Goal: Task Accomplishment & Management: Use online tool/utility

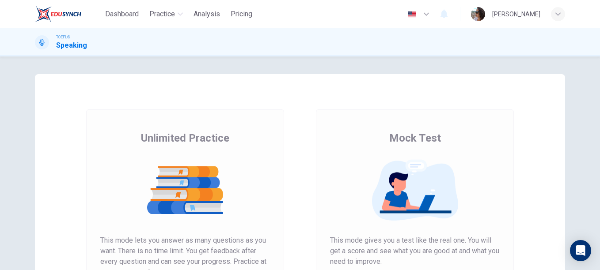
drag, startPoint x: 598, startPoint y: 51, endPoint x: 597, endPoint y: 90, distance: 38.9
click at [597, 90] on div "Dashboard Practice Analysis Pricing English en ​ Laura Hellen TOEFL® Speaking U…" at bounding box center [300, 135] width 600 height 270
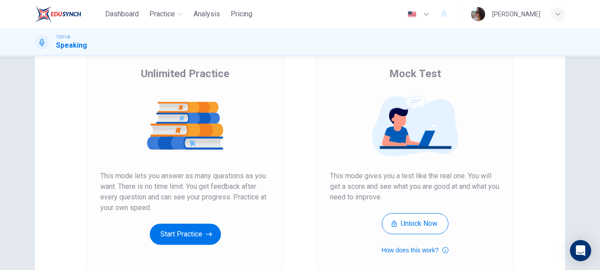
scroll to position [66, 0]
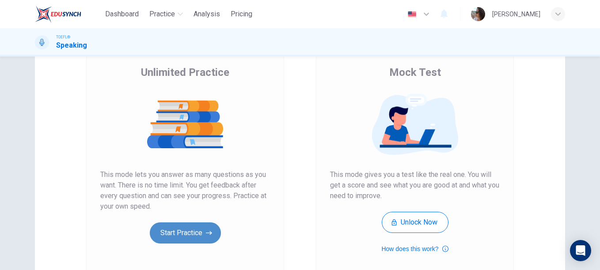
click at [211, 229] on button "Start Practice" at bounding box center [185, 233] width 71 height 21
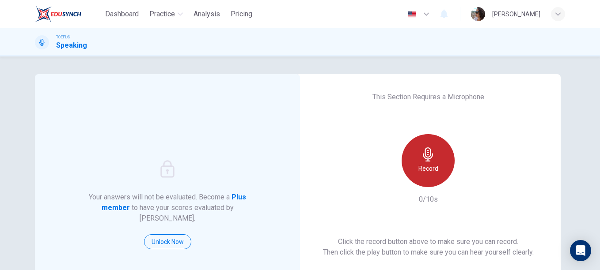
click at [415, 158] on div "Record" at bounding box center [427, 160] width 53 height 53
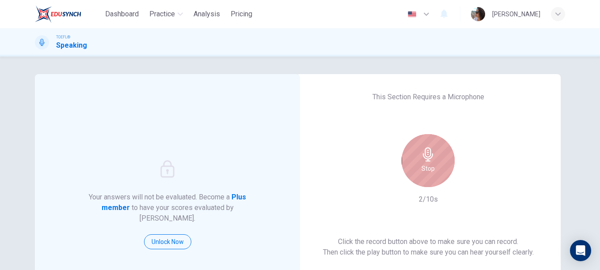
click at [414, 156] on div "Stop" at bounding box center [427, 160] width 53 height 53
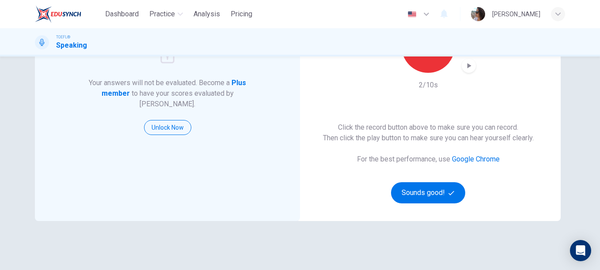
scroll to position [122, 0]
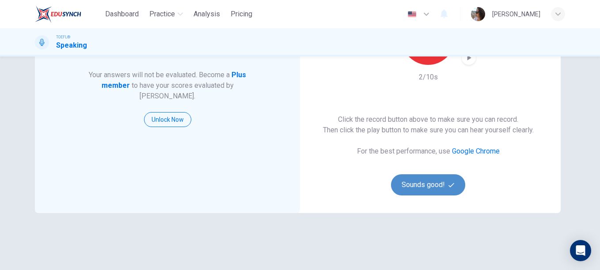
click at [440, 185] on button "Sounds good!" at bounding box center [428, 184] width 74 height 21
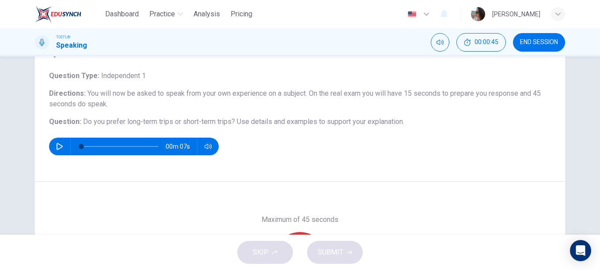
scroll to position [45, 0]
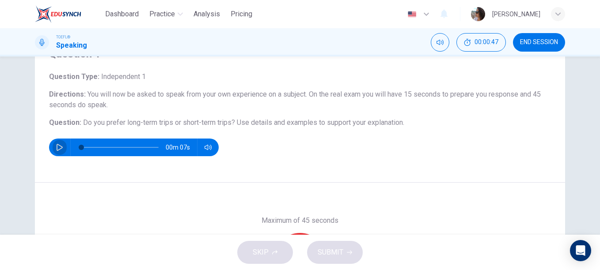
click at [53, 150] on button "button" at bounding box center [60, 148] width 14 height 18
type input "0"
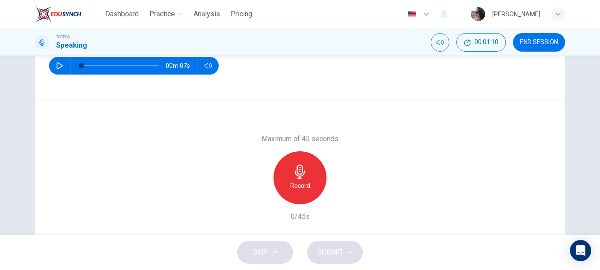
scroll to position [138, 0]
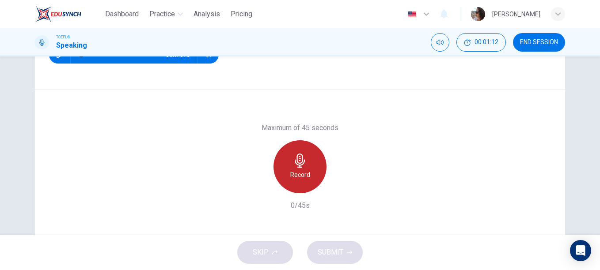
click at [300, 163] on icon "button" at bounding box center [300, 161] width 14 height 14
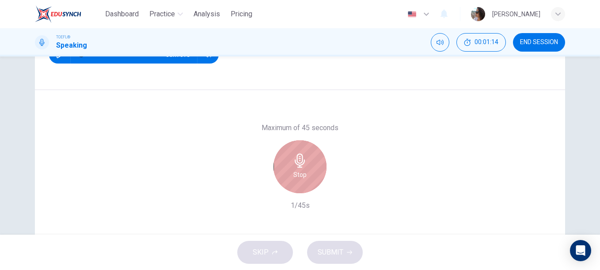
click at [300, 163] on icon "button" at bounding box center [300, 161] width 14 height 14
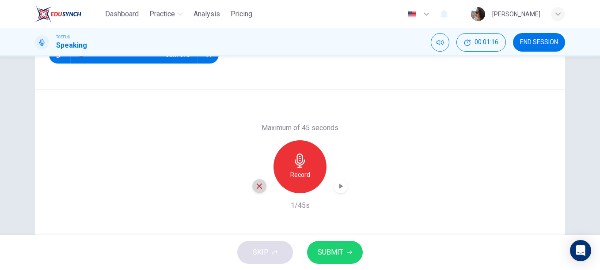
click at [256, 188] on icon "button" at bounding box center [259, 186] width 8 height 8
click at [586, 98] on div "Question 1 Question Type : Independent 1 Directions : You will now be asked to …" at bounding box center [300, 146] width 600 height 178
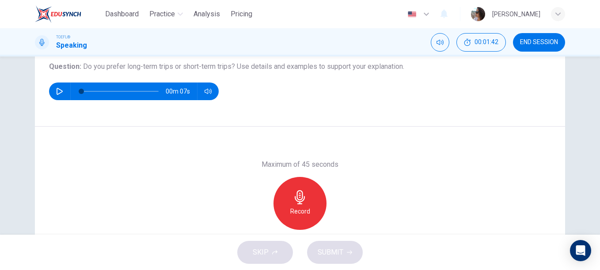
scroll to position [102, 0]
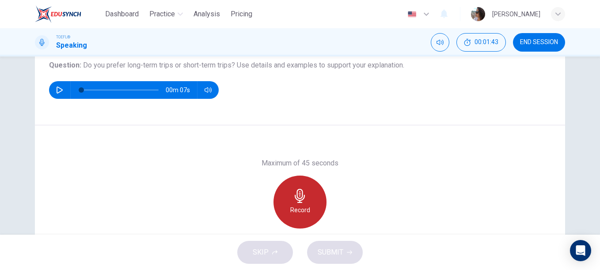
click at [299, 198] on icon "button" at bounding box center [299, 196] width 10 height 14
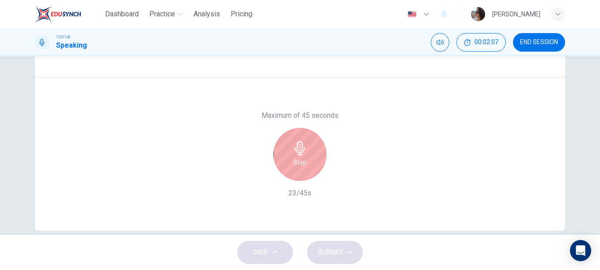
scroll to position [164, 0]
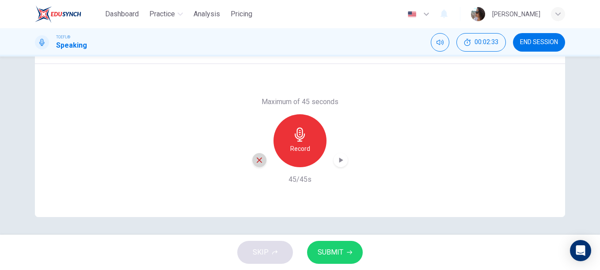
click at [257, 162] on icon "button" at bounding box center [259, 160] width 8 height 8
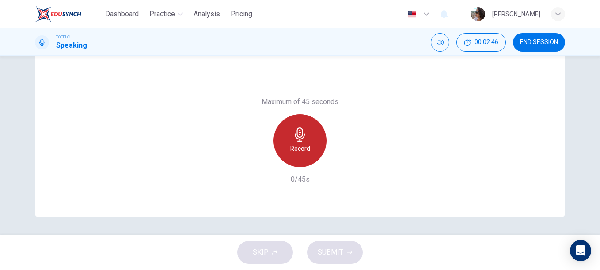
click at [290, 145] on h6 "Record" at bounding box center [300, 148] width 20 height 11
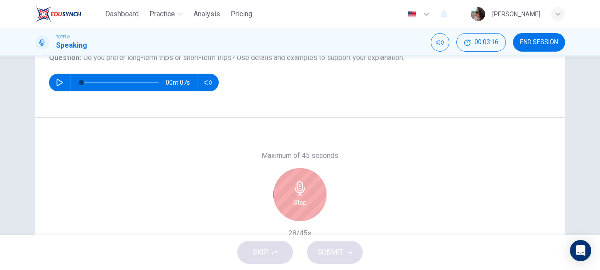
scroll to position [134, 0]
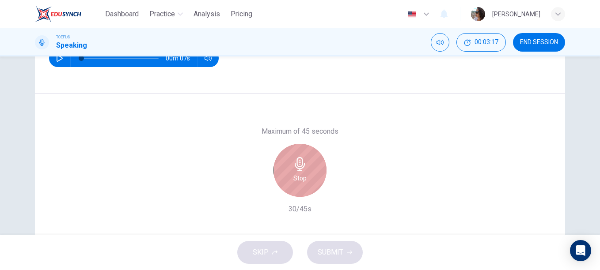
click at [293, 163] on icon "button" at bounding box center [300, 164] width 14 height 14
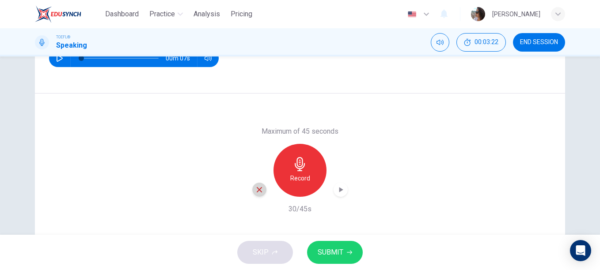
click at [257, 190] on icon "button" at bounding box center [259, 189] width 5 height 5
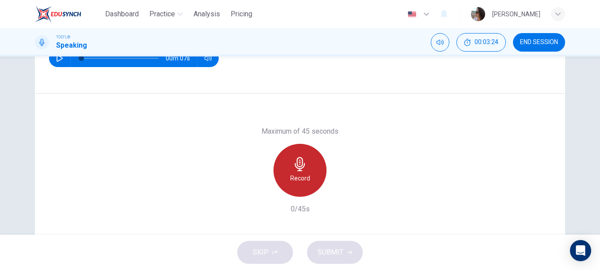
click at [315, 168] on div "Record" at bounding box center [299, 170] width 53 height 53
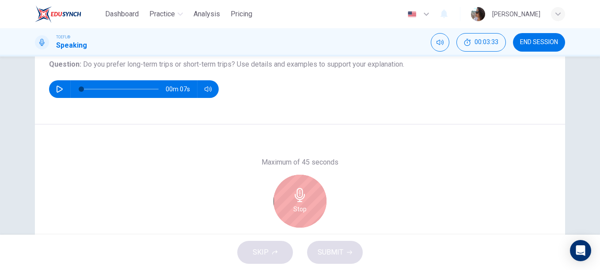
scroll to position [102, 0]
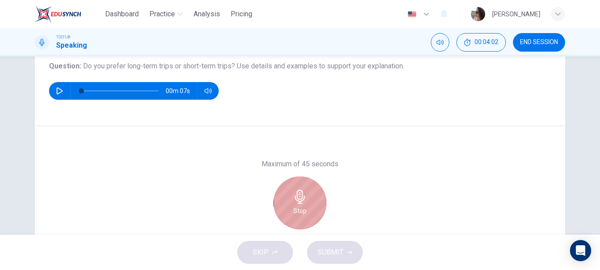
click at [290, 192] on div "Stop" at bounding box center [299, 203] width 53 height 53
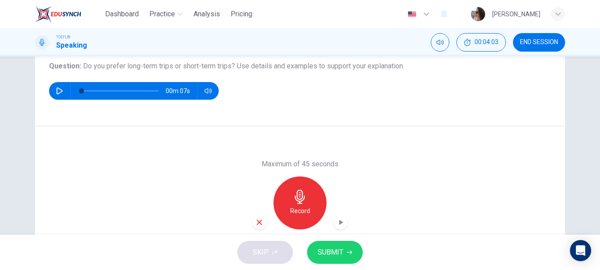
scroll to position [154, 0]
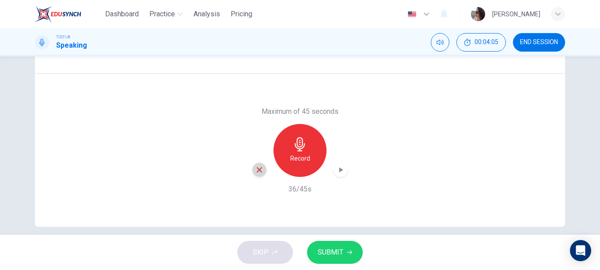
click at [256, 167] on icon "button" at bounding box center [259, 170] width 8 height 8
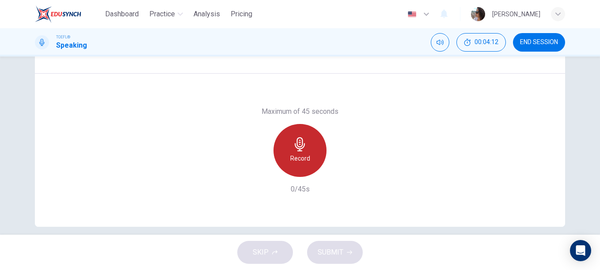
click at [301, 142] on icon "button" at bounding box center [300, 144] width 14 height 14
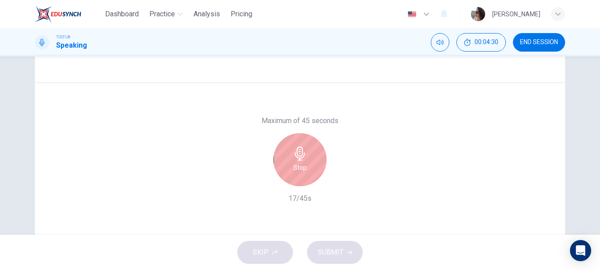
scroll to position [151, 0]
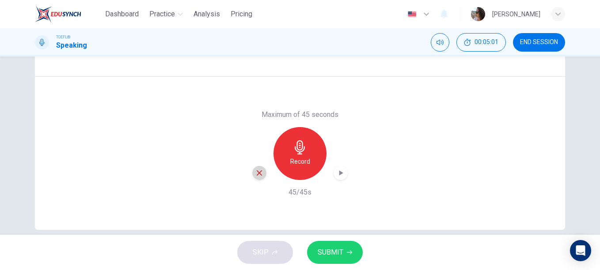
click at [255, 172] on icon "button" at bounding box center [259, 173] width 8 height 8
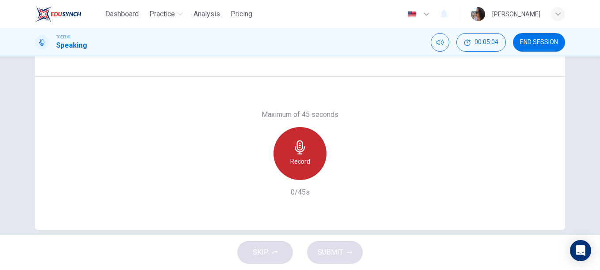
click at [307, 158] on h6 "Record" at bounding box center [300, 161] width 20 height 11
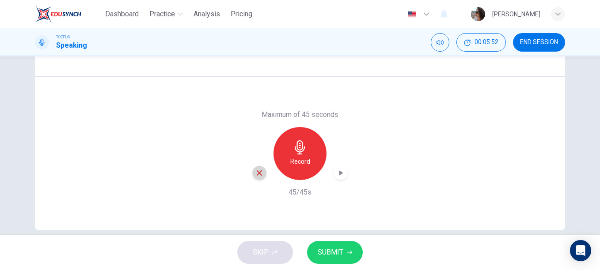
click at [258, 174] on icon "button" at bounding box center [259, 172] width 5 height 5
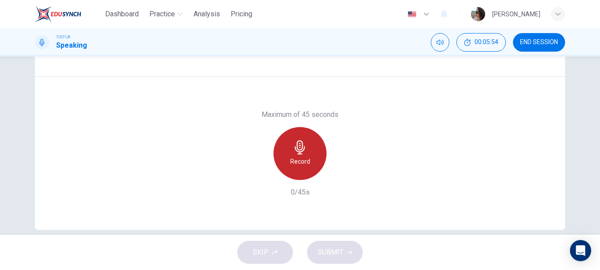
click at [313, 153] on div "Record" at bounding box center [299, 153] width 53 height 53
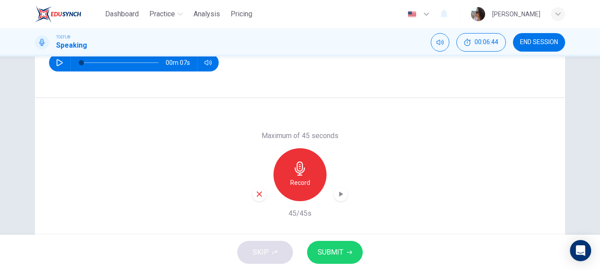
scroll to position [153, 0]
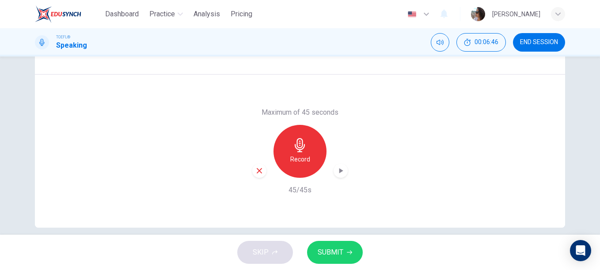
click at [306, 158] on h6 "Record" at bounding box center [300, 159] width 20 height 11
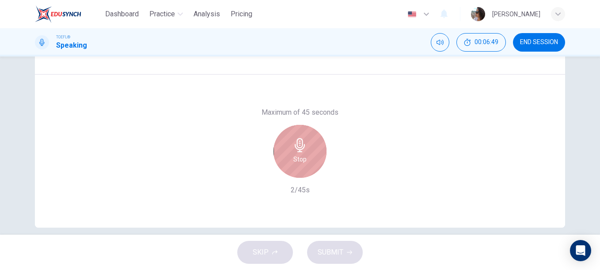
click at [306, 158] on div "Stop" at bounding box center [299, 151] width 53 height 53
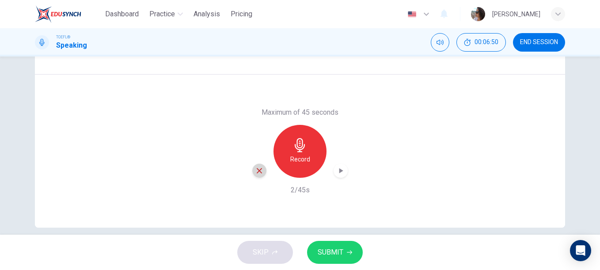
click at [256, 171] on icon "button" at bounding box center [259, 171] width 8 height 8
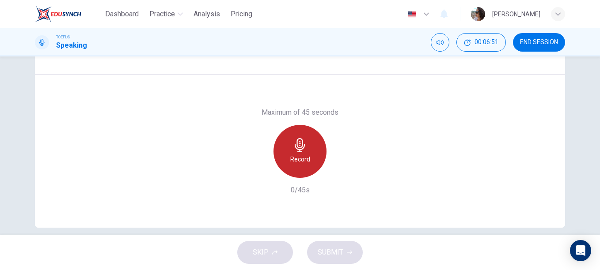
click at [290, 155] on h6 "Record" at bounding box center [300, 159] width 20 height 11
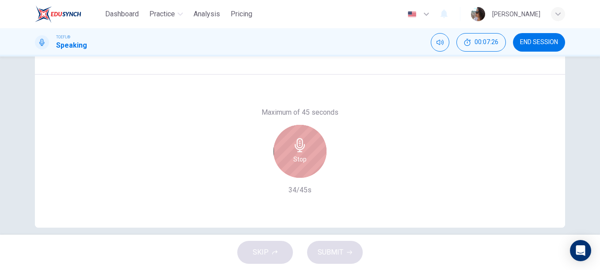
click at [286, 161] on div "Stop" at bounding box center [299, 151] width 53 height 53
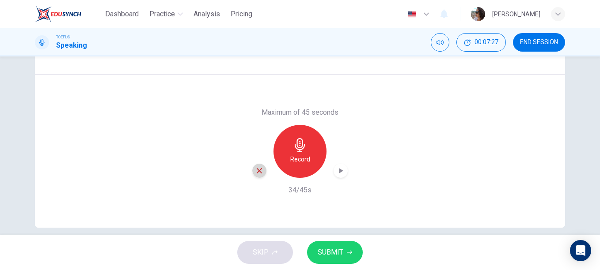
click at [255, 170] on icon "button" at bounding box center [259, 171] width 8 height 8
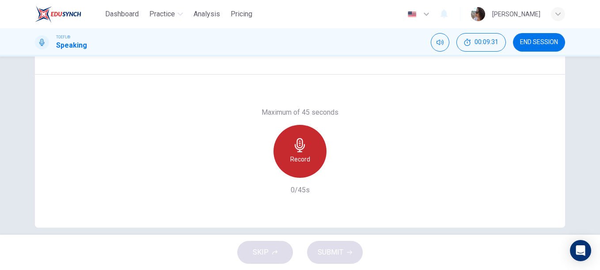
click at [297, 158] on h6 "Record" at bounding box center [300, 159] width 20 height 11
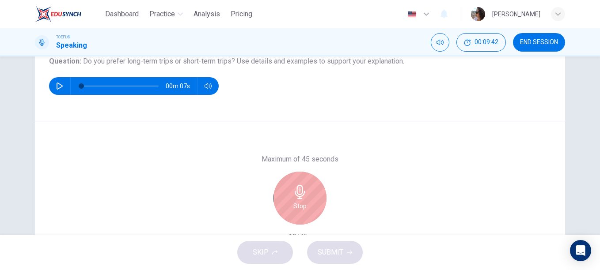
scroll to position [113, 0]
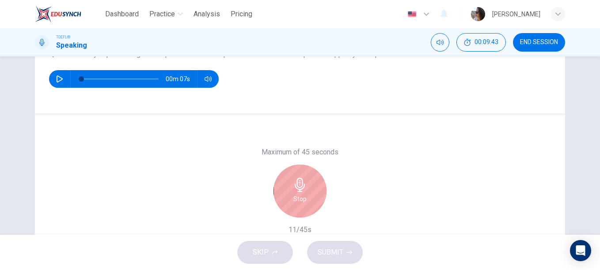
click at [301, 196] on h6 "Stop" at bounding box center [299, 199] width 13 height 11
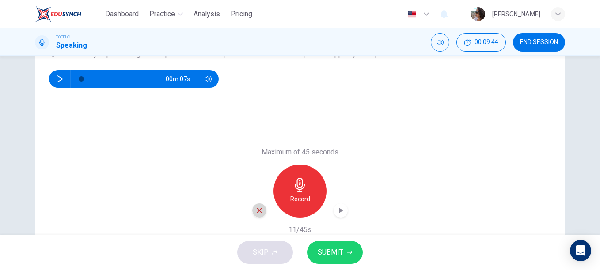
click at [259, 207] on icon "button" at bounding box center [259, 211] width 8 height 8
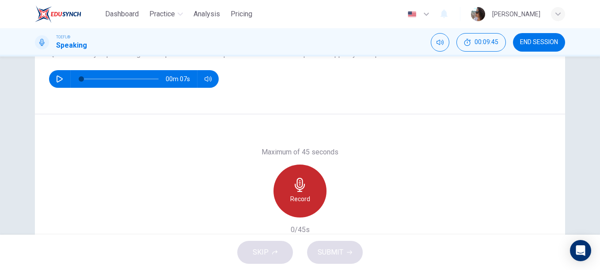
click at [293, 200] on h6 "Record" at bounding box center [300, 199] width 20 height 11
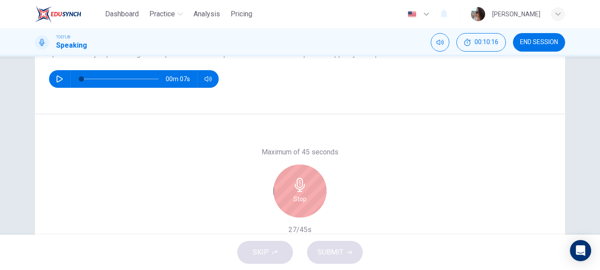
scroll to position [164, 0]
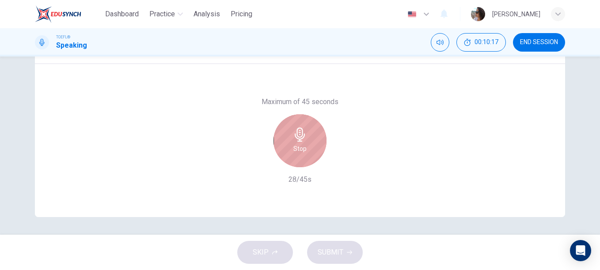
click at [305, 136] on div "Stop" at bounding box center [299, 140] width 53 height 53
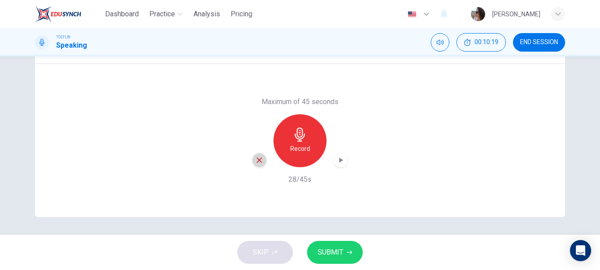
click at [253, 160] on div "button" at bounding box center [259, 160] width 14 height 14
click at [301, 144] on h6 "Record" at bounding box center [300, 148] width 20 height 11
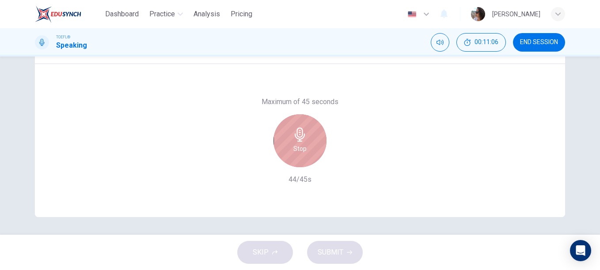
click at [310, 133] on div "Stop" at bounding box center [299, 140] width 53 height 53
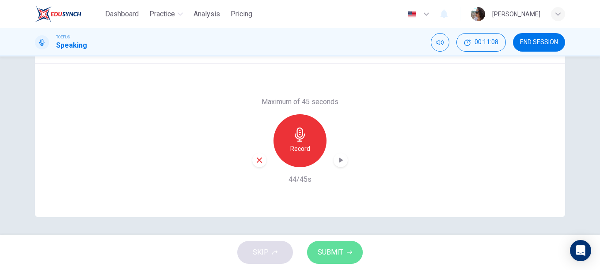
click at [339, 245] on button "SUBMIT" at bounding box center [335, 252] width 56 height 23
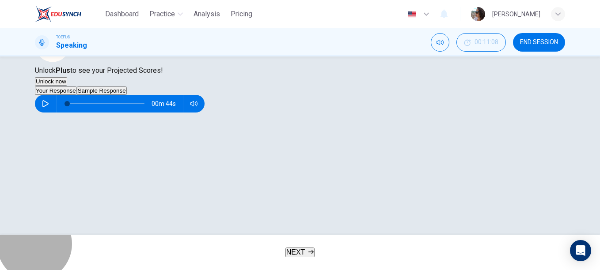
click at [304, 250] on span "NEXT" at bounding box center [295, 253] width 19 height 8
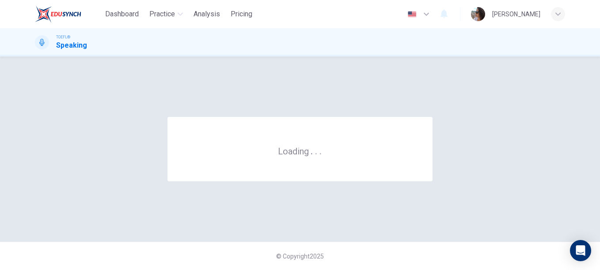
scroll to position [0, 0]
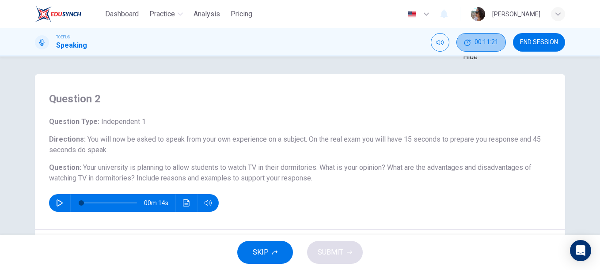
click at [475, 46] on button "00:11:21" at bounding box center [480, 42] width 49 height 19
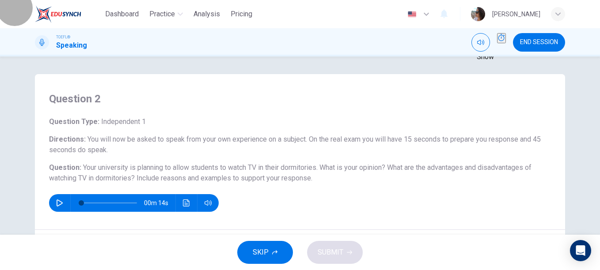
click at [502, 41] on button "Show" at bounding box center [501, 38] width 9 height 10
click at [548, 39] on span "END SESSION" at bounding box center [539, 42] width 38 height 7
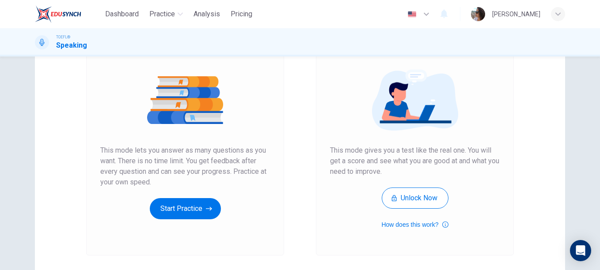
scroll to position [101, 0]
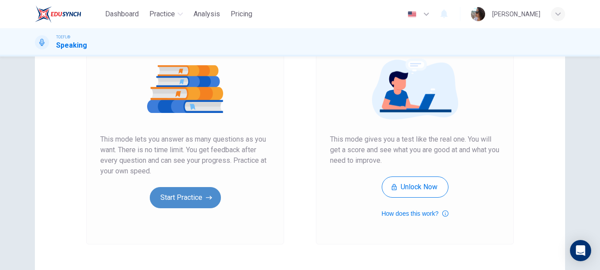
click at [177, 199] on button "Start Practice" at bounding box center [185, 197] width 71 height 21
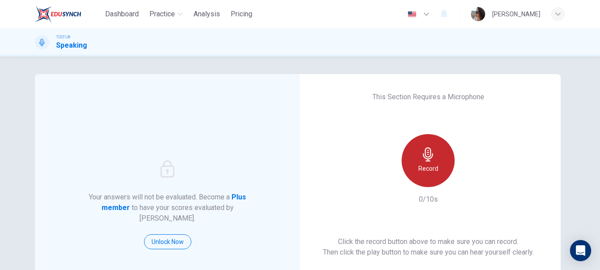
click at [429, 170] on h6 "Record" at bounding box center [428, 168] width 20 height 11
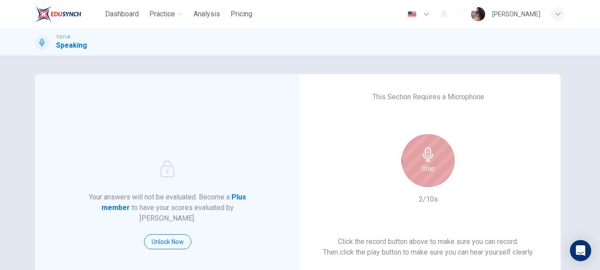
click at [405, 161] on div "Stop" at bounding box center [427, 160] width 53 height 53
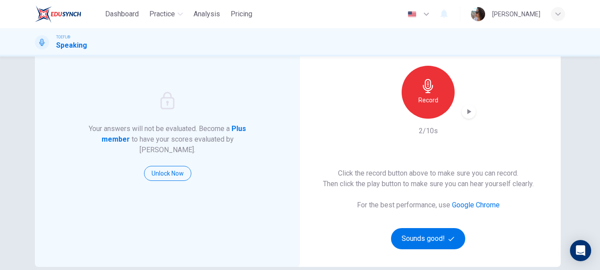
scroll to position [71, 0]
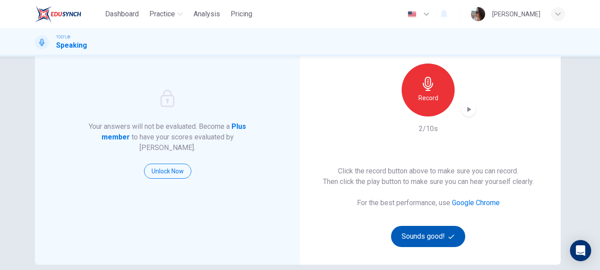
click at [426, 240] on button "Sounds good!" at bounding box center [428, 236] width 74 height 21
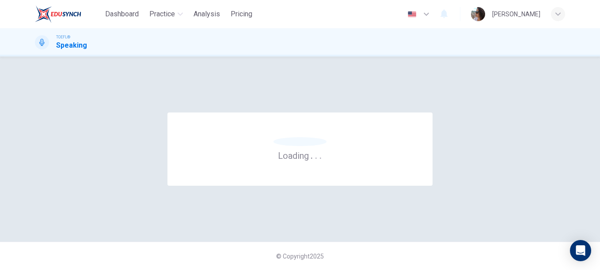
scroll to position [0, 0]
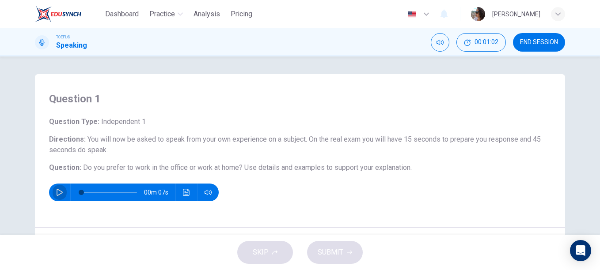
click at [55, 197] on button "button" at bounding box center [60, 193] width 14 height 18
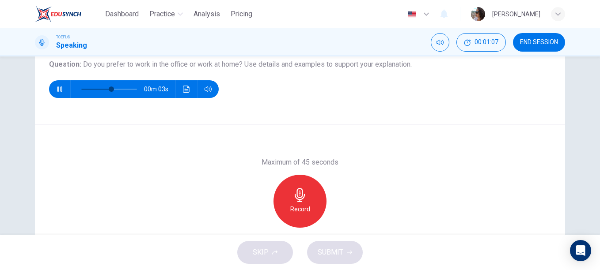
scroll to position [109, 0]
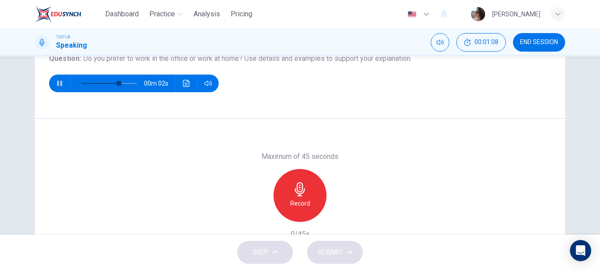
drag, startPoint x: 591, startPoint y: 162, endPoint x: 591, endPoint y: 181, distance: 18.5
click at [591, 181] on div "Question 1 Question Type : Independent 1 Directions : You will now be asked to …" at bounding box center [300, 146] width 600 height 178
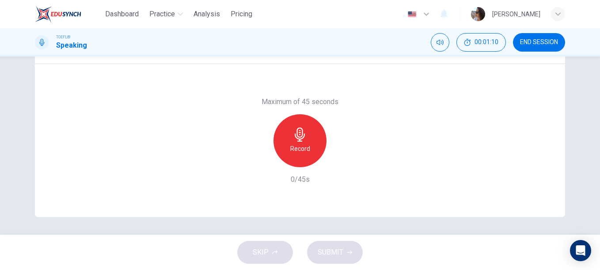
scroll to position [149, 0]
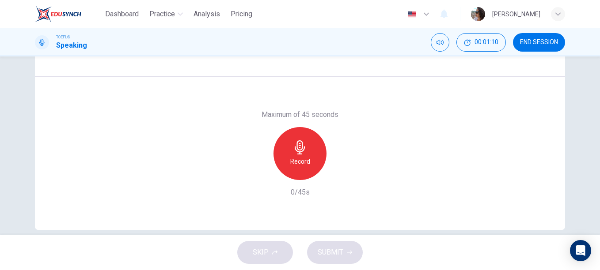
type input "0"
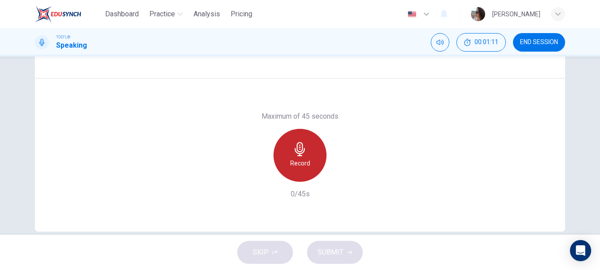
click at [302, 156] on icon "button" at bounding box center [300, 149] width 14 height 14
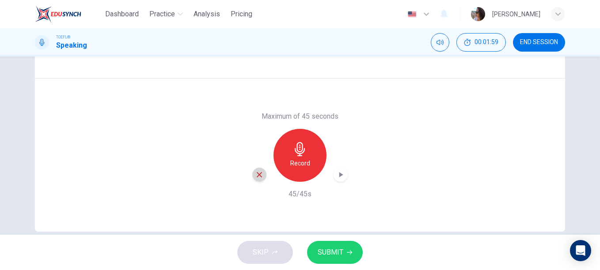
click at [255, 173] on icon "button" at bounding box center [259, 175] width 8 height 8
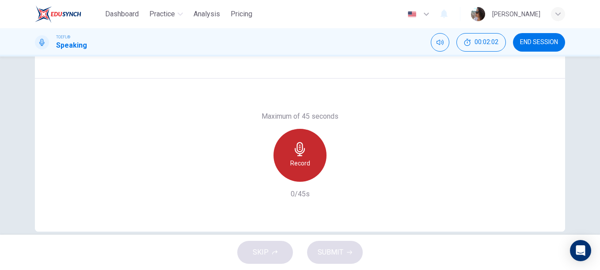
click at [304, 158] on h6 "Record" at bounding box center [300, 163] width 20 height 11
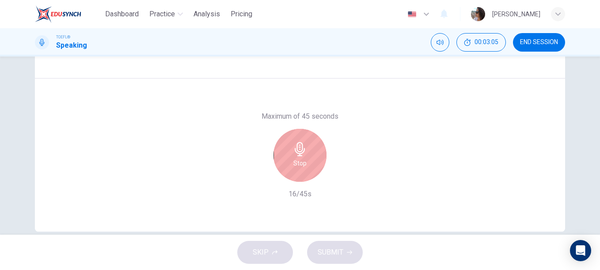
click at [296, 154] on icon "button" at bounding box center [300, 149] width 14 height 14
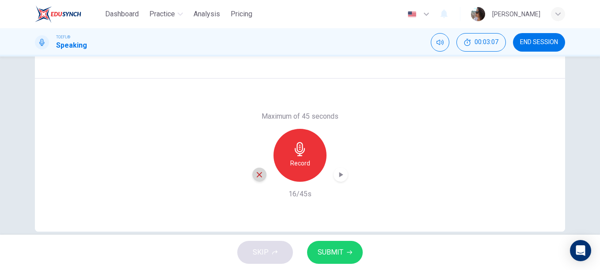
click at [256, 174] on icon "button" at bounding box center [259, 175] width 8 height 8
click at [290, 164] on h6 "Record" at bounding box center [300, 163] width 20 height 11
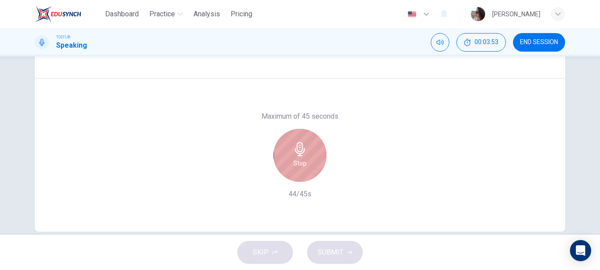
click at [289, 164] on div "Stop" at bounding box center [299, 155] width 53 height 53
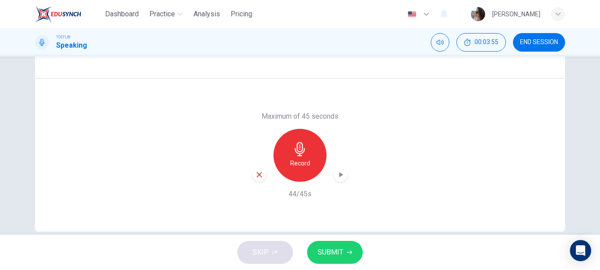
scroll to position [164, 0]
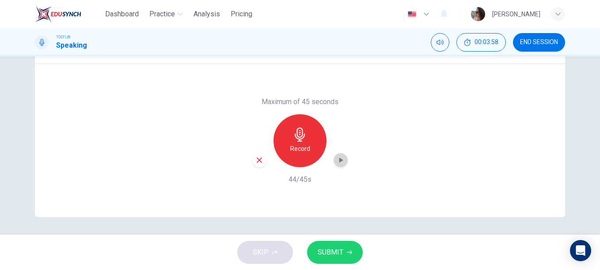
click at [336, 162] on icon "button" at bounding box center [340, 160] width 9 height 9
click at [258, 161] on icon "button" at bounding box center [259, 160] width 8 height 8
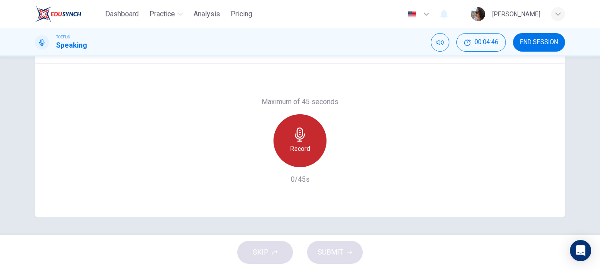
click at [300, 148] on h6 "Record" at bounding box center [300, 148] width 20 height 11
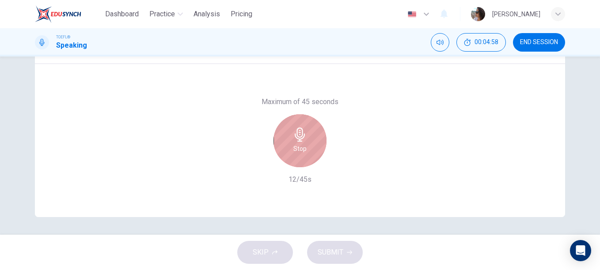
click at [300, 148] on h6 "Stop" at bounding box center [299, 148] width 13 height 11
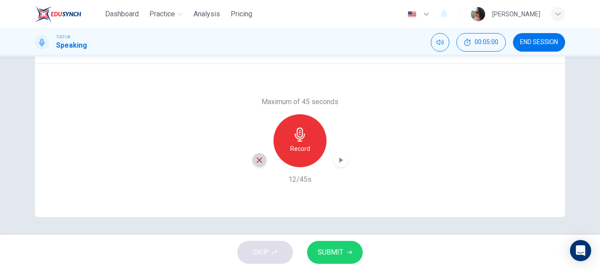
click at [253, 159] on div "button" at bounding box center [259, 160] width 14 height 14
click at [300, 139] on icon "button" at bounding box center [299, 135] width 10 height 14
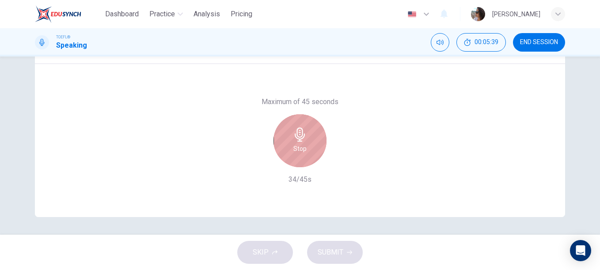
click at [300, 139] on icon "button" at bounding box center [299, 135] width 10 height 14
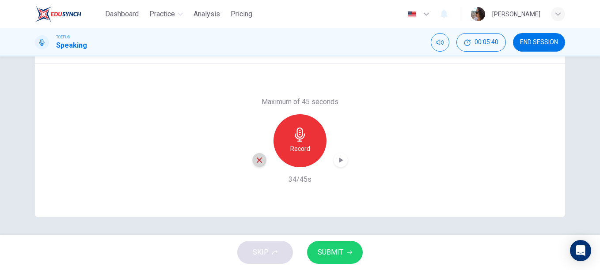
click at [256, 161] on icon "button" at bounding box center [259, 160] width 8 height 8
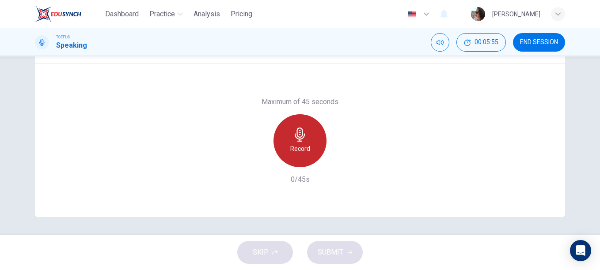
click at [301, 139] on icon "button" at bounding box center [300, 135] width 14 height 14
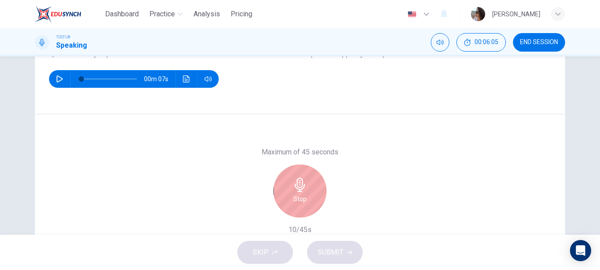
scroll to position [144, 0]
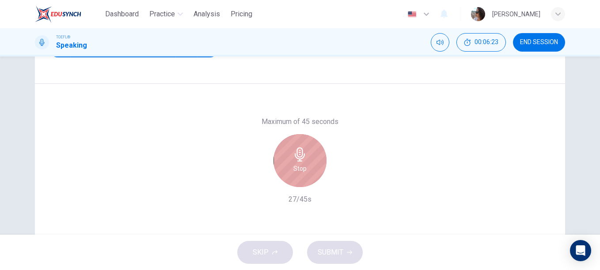
click at [318, 165] on div "Stop" at bounding box center [299, 160] width 53 height 53
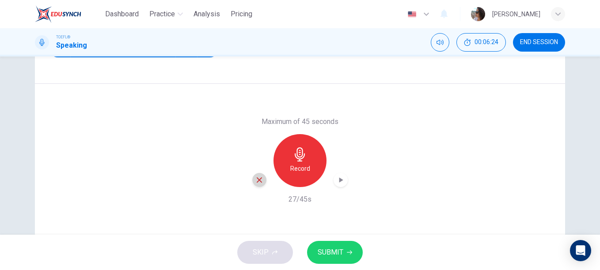
click at [252, 184] on div "button" at bounding box center [259, 180] width 14 height 14
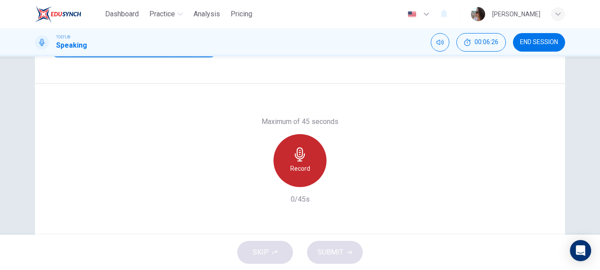
click at [293, 166] on h6 "Record" at bounding box center [300, 168] width 20 height 11
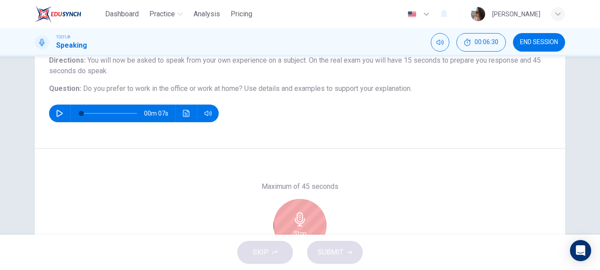
scroll to position [82, 0]
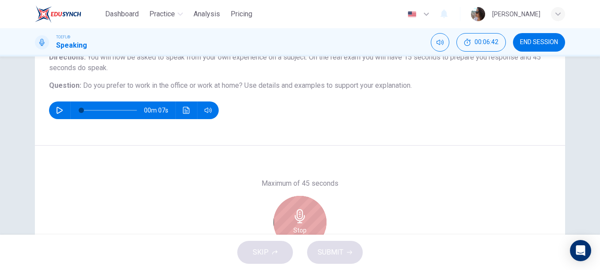
click at [284, 223] on div "Stop" at bounding box center [299, 222] width 53 height 53
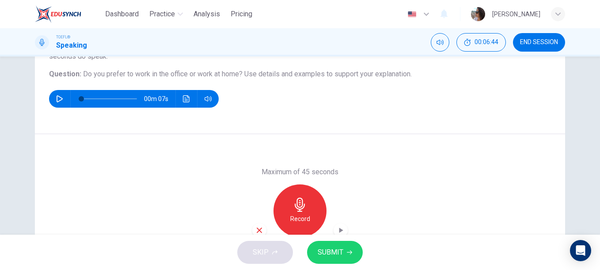
scroll to position [104, 0]
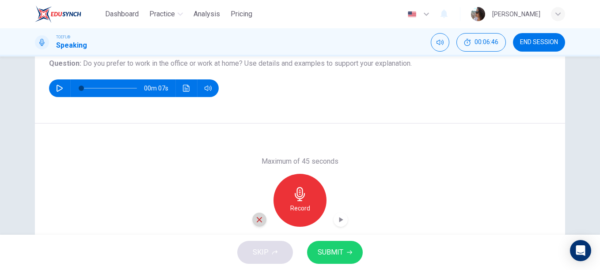
click at [252, 220] on div "button" at bounding box center [259, 220] width 14 height 14
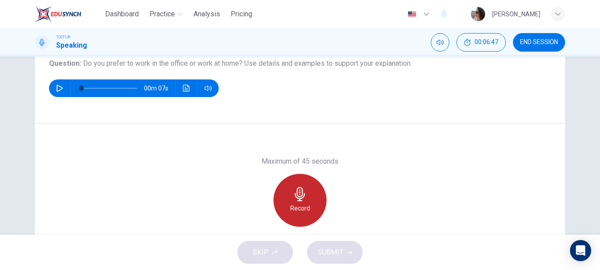
click at [298, 205] on h6 "Record" at bounding box center [300, 208] width 20 height 11
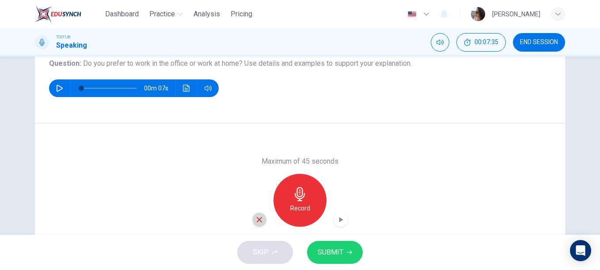
click at [252, 221] on div "button" at bounding box center [259, 220] width 14 height 14
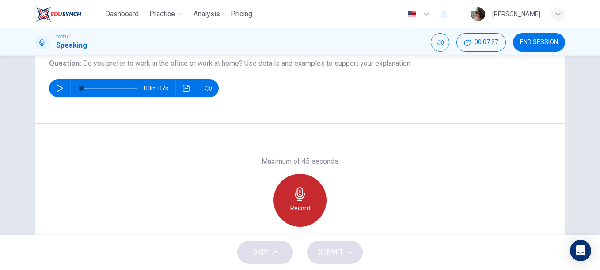
click at [290, 206] on h6 "Record" at bounding box center [300, 208] width 20 height 11
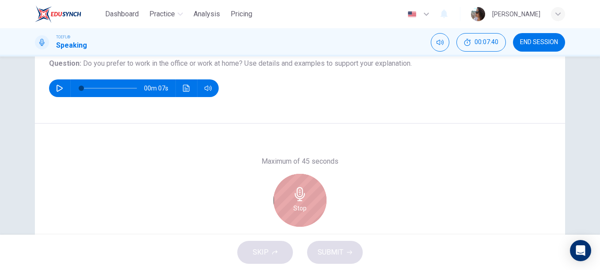
click at [306, 194] on div "Stop" at bounding box center [299, 200] width 53 height 53
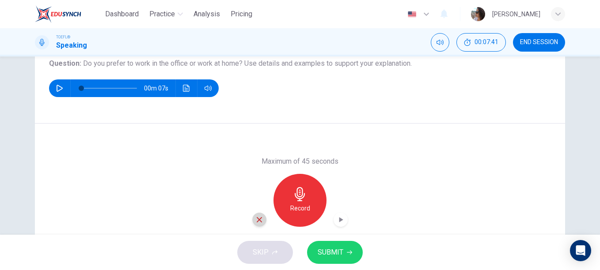
click at [257, 221] on icon "button" at bounding box center [259, 220] width 8 height 8
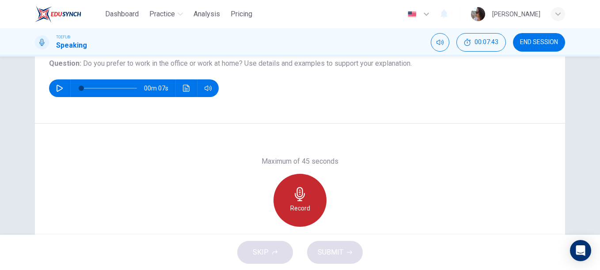
click at [298, 197] on icon "button" at bounding box center [299, 194] width 10 height 14
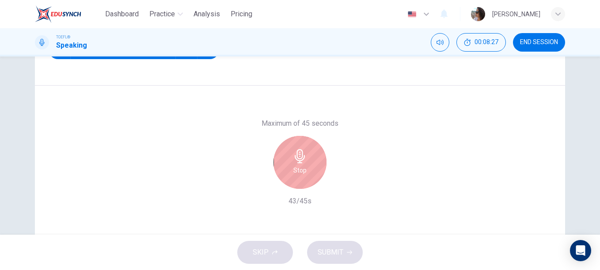
scroll to position [164, 0]
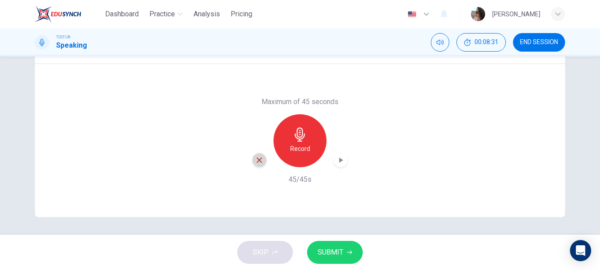
click at [257, 162] on icon "button" at bounding box center [259, 160] width 5 height 5
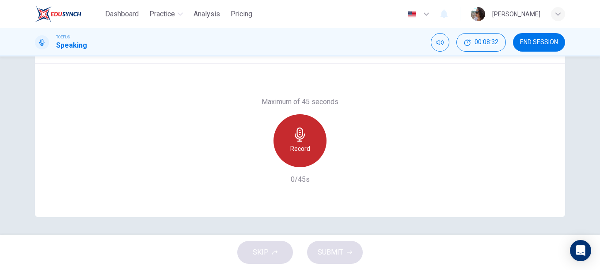
click at [285, 144] on div "Record" at bounding box center [299, 140] width 53 height 53
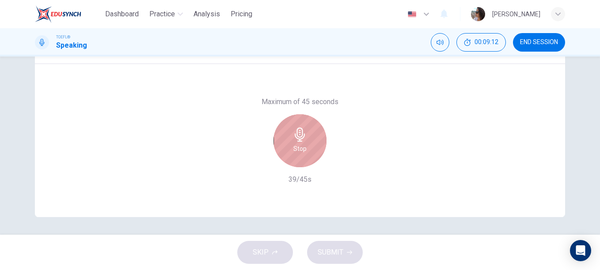
click at [285, 144] on div "Stop" at bounding box center [299, 140] width 53 height 53
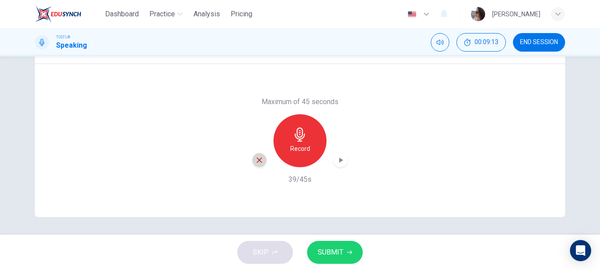
click at [260, 158] on icon "button" at bounding box center [259, 160] width 8 height 8
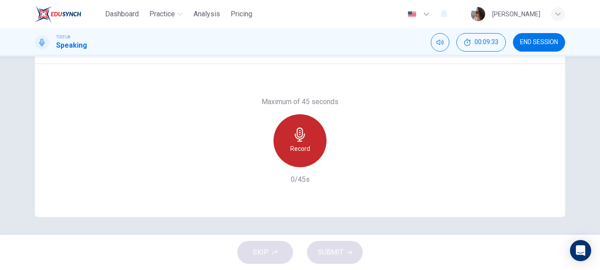
click at [314, 136] on div "Record" at bounding box center [299, 140] width 53 height 53
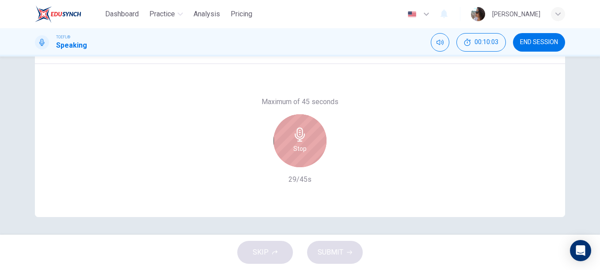
click at [314, 136] on div "Stop" at bounding box center [299, 140] width 53 height 53
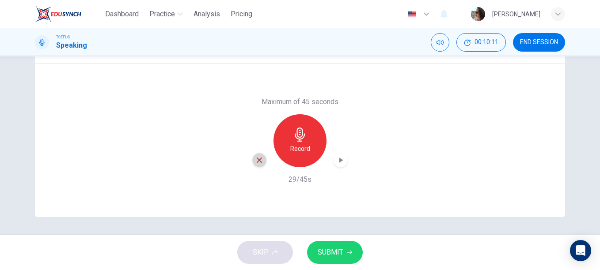
click at [255, 159] on icon "button" at bounding box center [259, 160] width 8 height 8
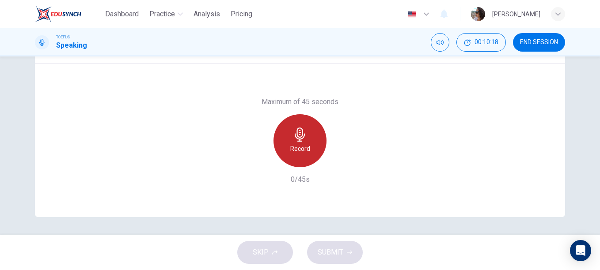
click at [296, 143] on div "Record" at bounding box center [299, 140] width 53 height 53
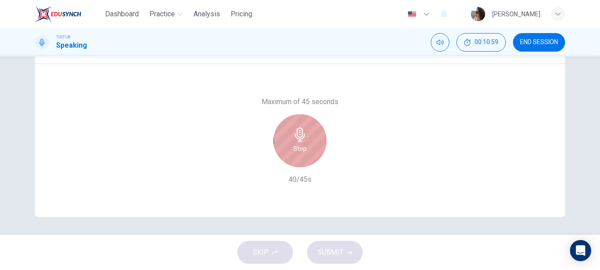
click at [296, 143] on div "Stop" at bounding box center [299, 140] width 53 height 53
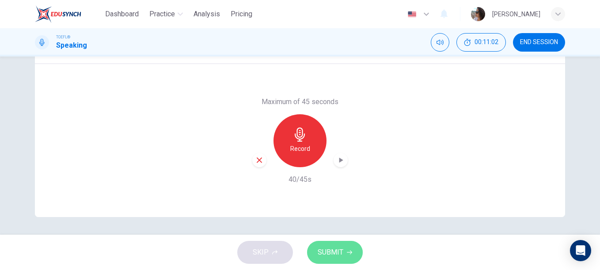
click at [347, 253] on icon "button" at bounding box center [349, 252] width 5 height 5
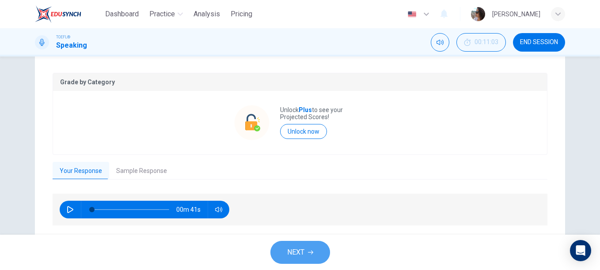
click at [299, 254] on span "NEXT" at bounding box center [295, 252] width 17 height 12
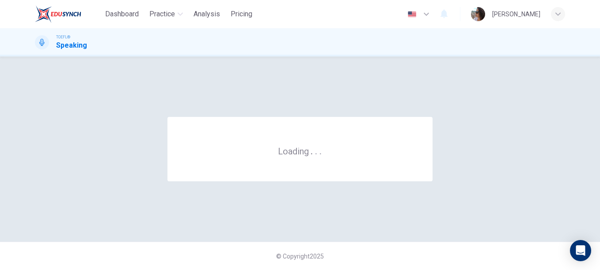
scroll to position [0, 0]
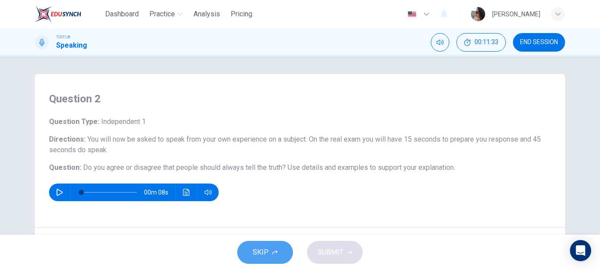
click at [257, 256] on span "SKIP" at bounding box center [261, 252] width 16 height 12
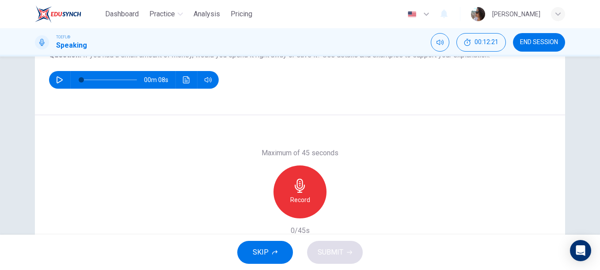
scroll to position [98, 0]
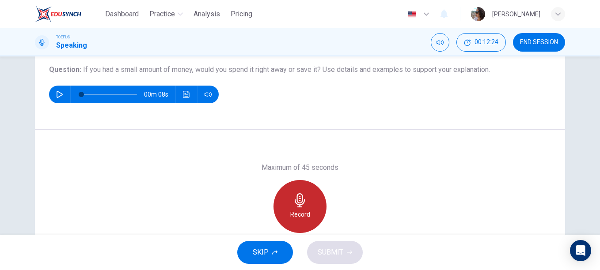
click at [302, 202] on icon "button" at bounding box center [300, 200] width 14 height 14
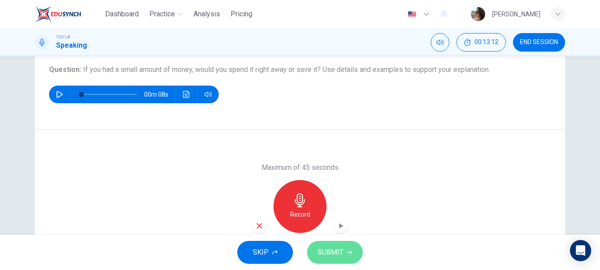
click at [326, 255] on span "SUBMIT" at bounding box center [330, 252] width 26 height 12
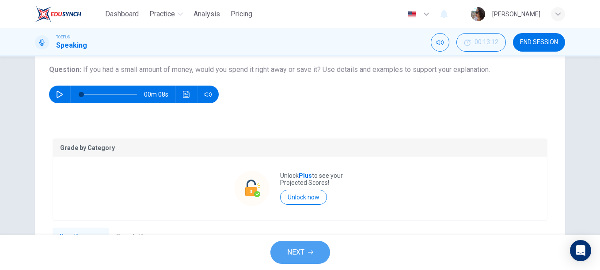
click at [318, 250] on button "NEXT" at bounding box center [300, 252] width 60 height 23
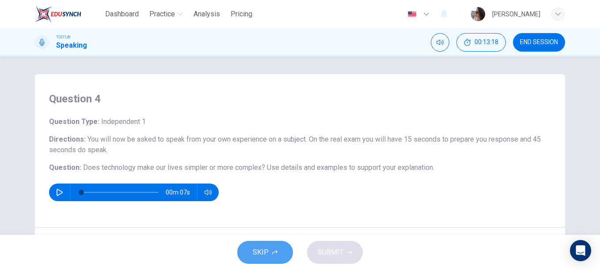
click at [274, 250] on icon "button" at bounding box center [274, 252] width 5 height 5
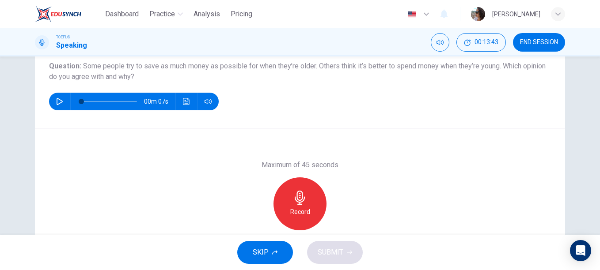
scroll to position [110, 0]
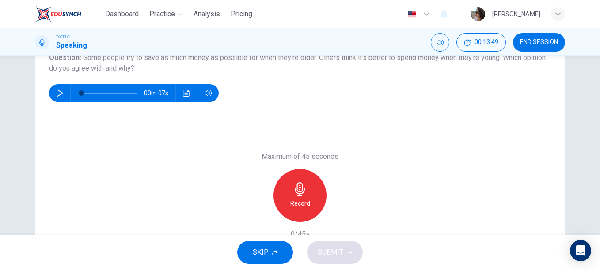
click at [63, 14] on img at bounding box center [58, 14] width 46 height 18
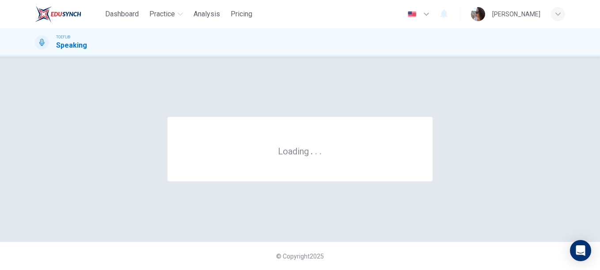
scroll to position [0, 0]
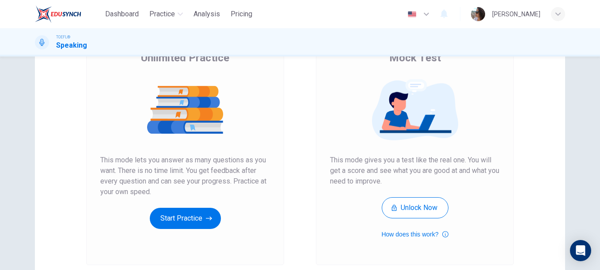
scroll to position [101, 0]
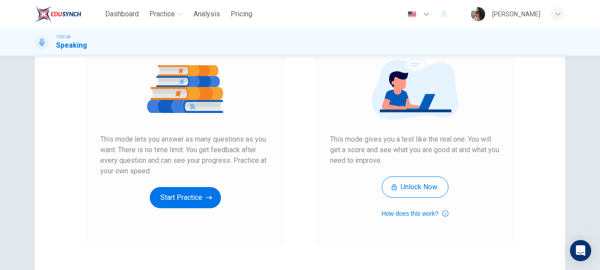
click at [186, 209] on div "Unlimited Practice This mode lets you answer as many questions as you want. The…" at bounding box center [185, 126] width 198 height 236
click at [187, 201] on button "Start Practice" at bounding box center [185, 197] width 71 height 21
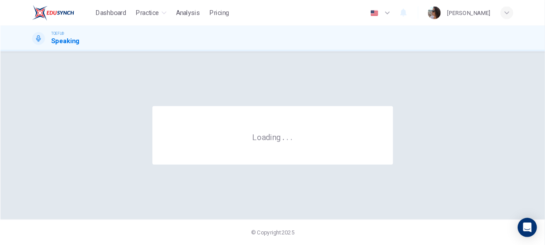
scroll to position [0, 0]
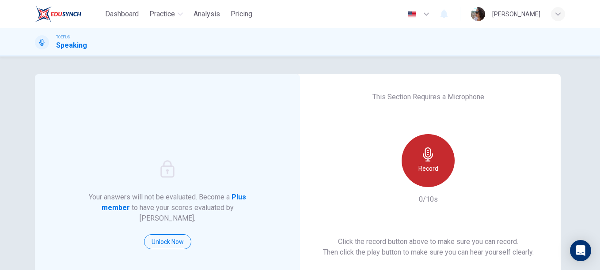
click at [440, 160] on div "Record" at bounding box center [427, 160] width 53 height 53
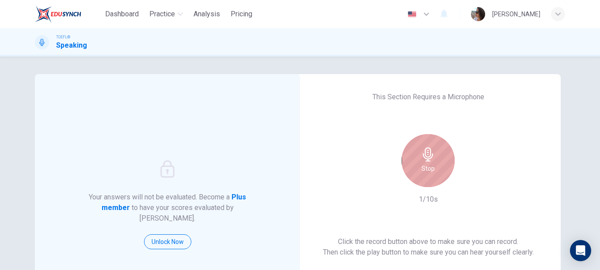
click at [440, 160] on div "Stop" at bounding box center [427, 160] width 53 height 53
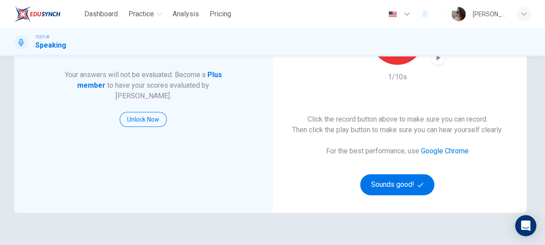
scroll to position [142, 0]
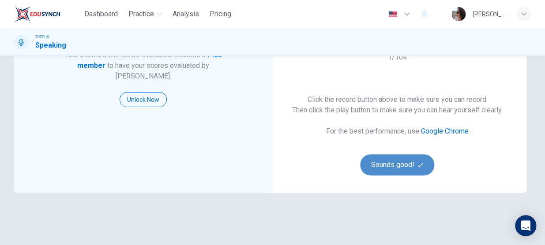
click at [414, 163] on button "Sounds good!" at bounding box center [397, 165] width 74 height 21
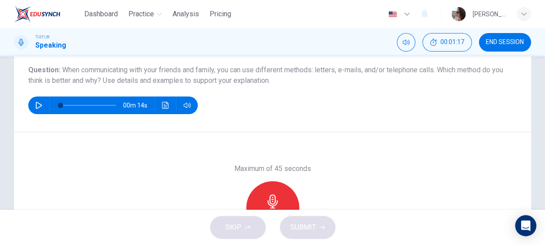
scroll to position [98, 0]
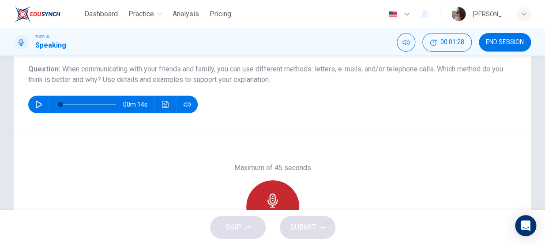
click at [278, 192] on div "Record" at bounding box center [272, 207] width 53 height 53
click at [278, 192] on div "Stop" at bounding box center [272, 207] width 53 height 53
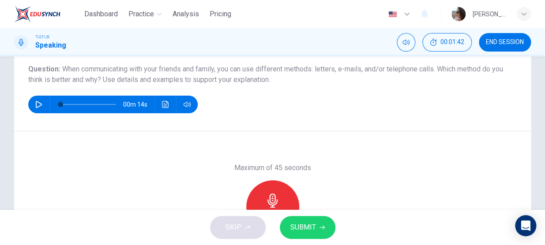
scroll to position [145, 0]
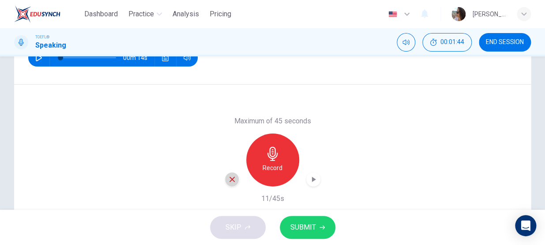
click at [230, 182] on icon "button" at bounding box center [232, 180] width 8 height 8
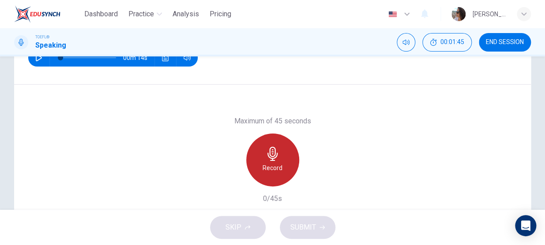
click at [269, 159] on icon "button" at bounding box center [273, 154] width 14 height 14
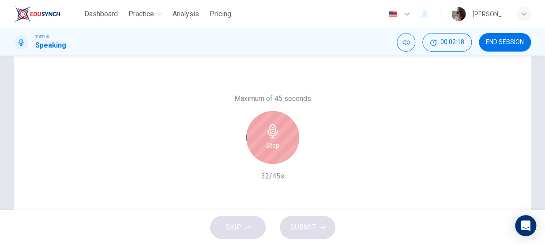
scroll to position [167, 0]
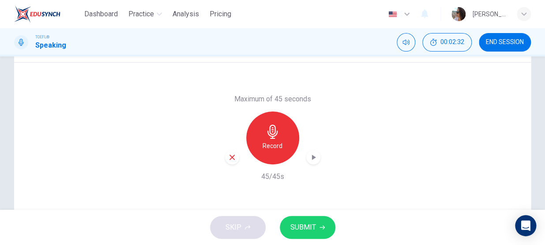
click at [233, 156] on icon "button" at bounding box center [232, 158] width 8 height 8
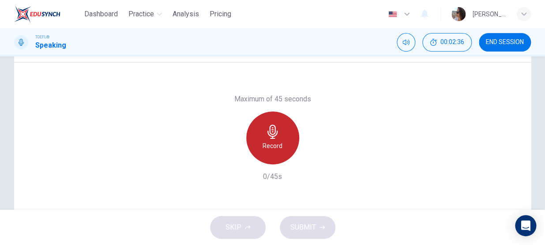
click at [272, 136] on icon "button" at bounding box center [273, 132] width 10 height 14
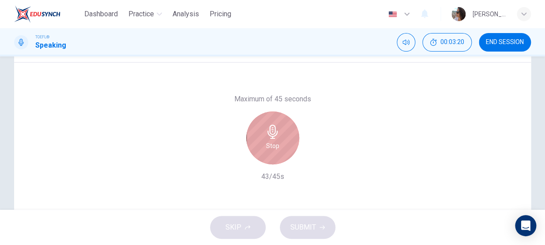
click at [251, 132] on div "Stop" at bounding box center [272, 138] width 53 height 53
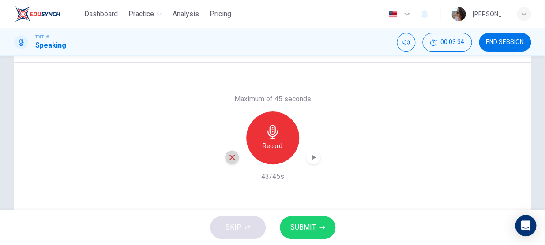
click at [233, 157] on icon "button" at bounding box center [232, 158] width 8 height 8
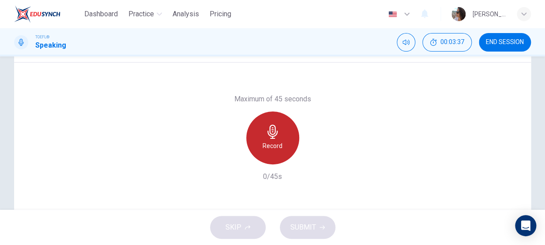
click at [278, 144] on h6 "Record" at bounding box center [273, 146] width 20 height 11
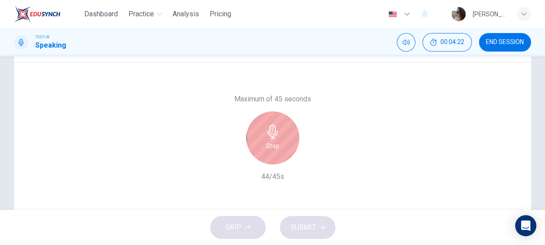
click at [278, 144] on div "Stop" at bounding box center [272, 138] width 53 height 53
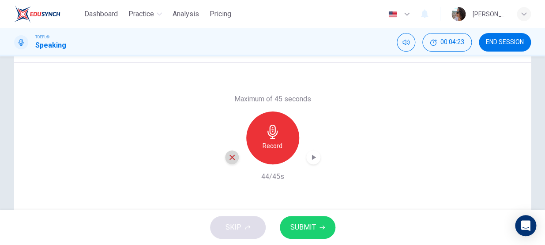
click at [228, 157] on icon "button" at bounding box center [232, 158] width 8 height 8
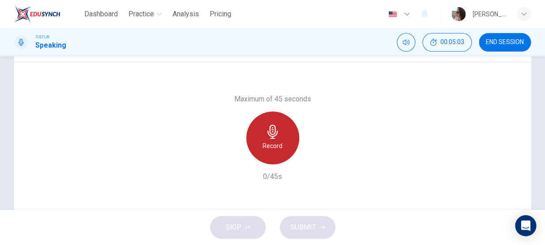
click at [287, 134] on div "Record" at bounding box center [272, 138] width 53 height 53
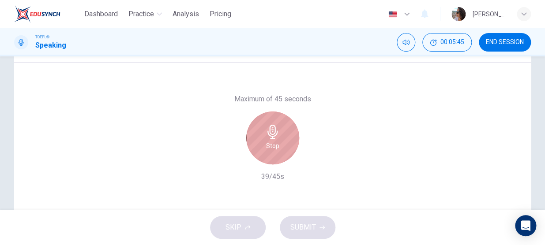
click at [280, 129] on div "Stop" at bounding box center [272, 138] width 53 height 53
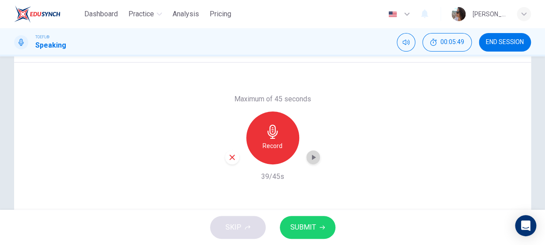
click at [312, 157] on icon "button" at bounding box center [314, 157] width 4 height 5
click at [234, 155] on icon "button" at bounding box center [232, 158] width 8 height 8
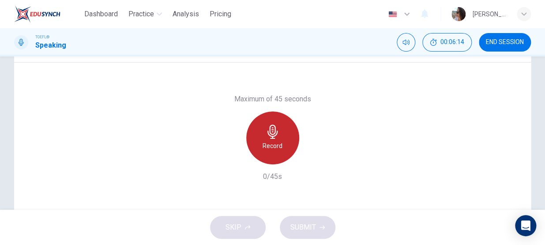
click at [282, 140] on div "Record" at bounding box center [272, 138] width 53 height 53
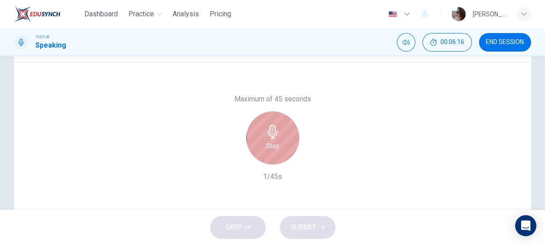
click at [260, 146] on div "Stop" at bounding box center [272, 138] width 53 height 53
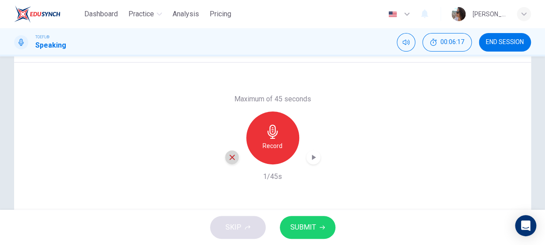
click at [230, 157] on icon "button" at bounding box center [232, 157] width 5 height 5
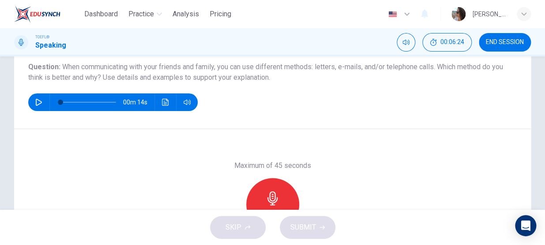
scroll to position [102, 0]
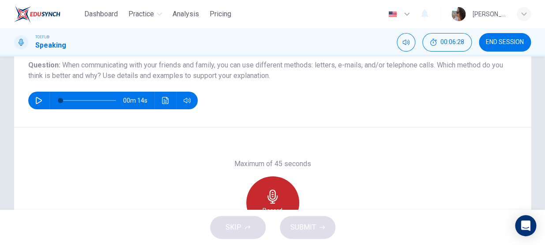
click at [278, 190] on div "Record" at bounding box center [272, 203] width 53 height 53
click at [278, 190] on div "Stop" at bounding box center [272, 203] width 53 height 53
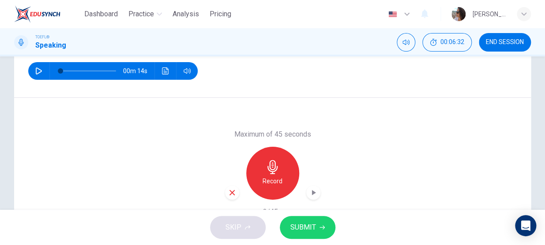
scroll to position [141, 0]
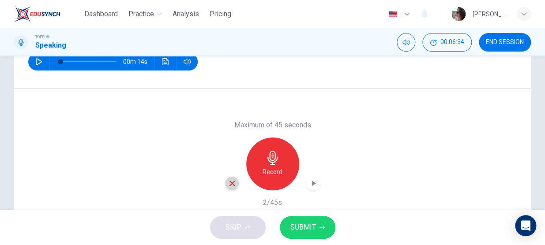
click at [228, 183] on icon "button" at bounding box center [232, 184] width 8 height 8
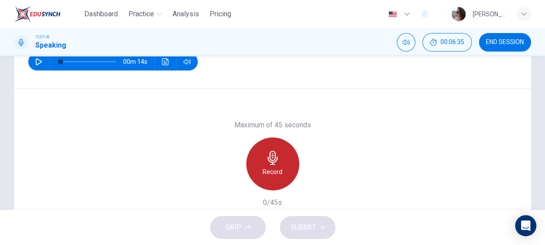
click at [272, 168] on h6 "Record" at bounding box center [273, 172] width 20 height 11
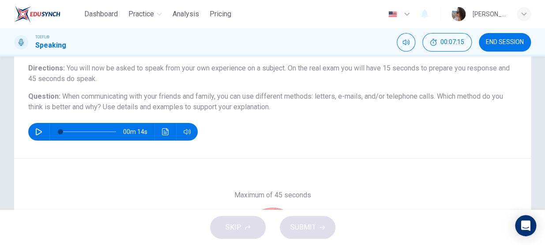
scroll to position [102, 0]
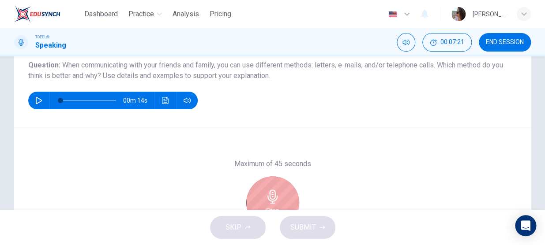
click at [266, 188] on div "Stop" at bounding box center [272, 203] width 53 height 53
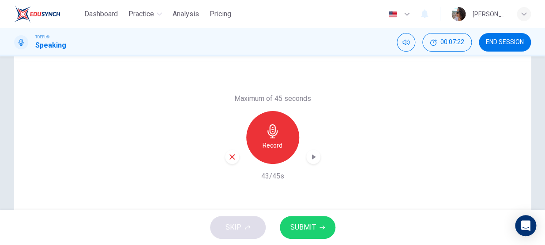
scroll to position [188, 0]
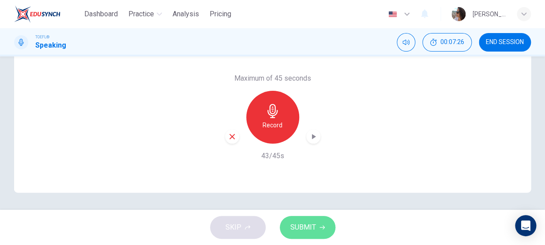
click at [314, 226] on span "SUBMIT" at bounding box center [303, 228] width 26 height 12
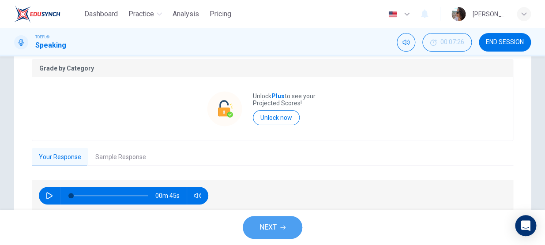
click at [272, 225] on span "NEXT" at bounding box center [268, 228] width 17 height 12
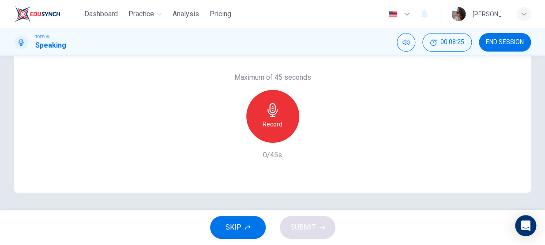
scroll to position [0, 0]
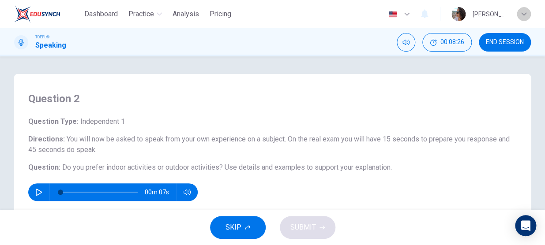
click at [527, 11] on div "button" at bounding box center [524, 14] width 14 height 14
